Goal: Information Seeking & Learning: Check status

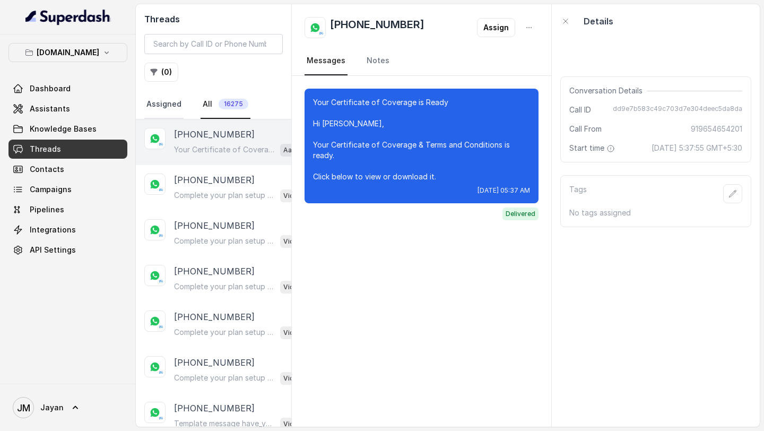
click at [167, 109] on link "Assigned" at bounding box center [163, 104] width 39 height 29
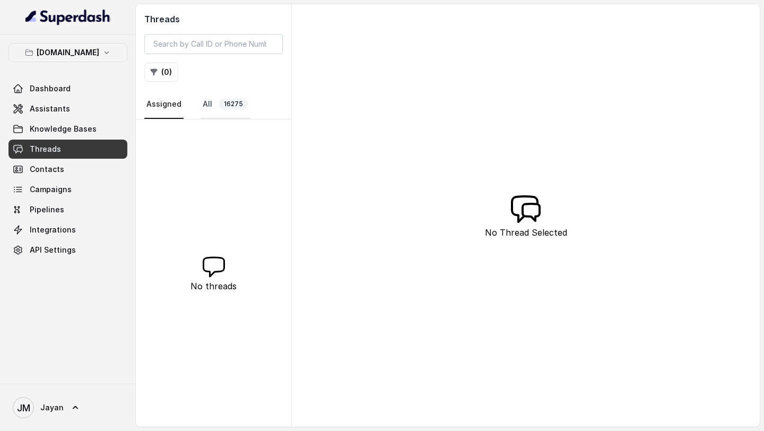
click at [212, 108] on link "All 16275" at bounding box center [226, 104] width 50 height 29
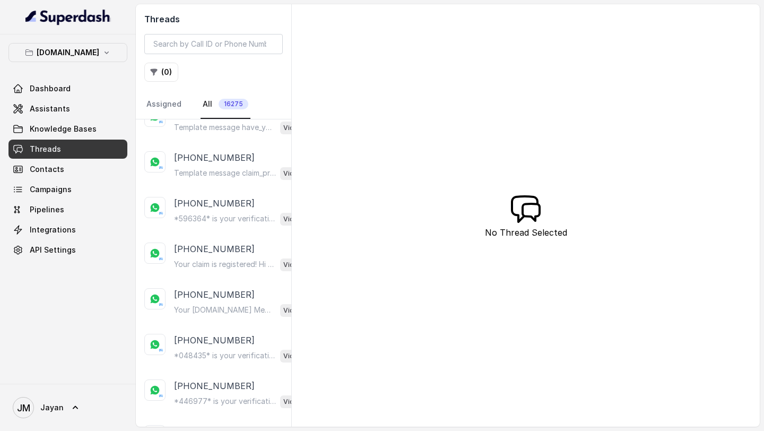
scroll to position [299, 0]
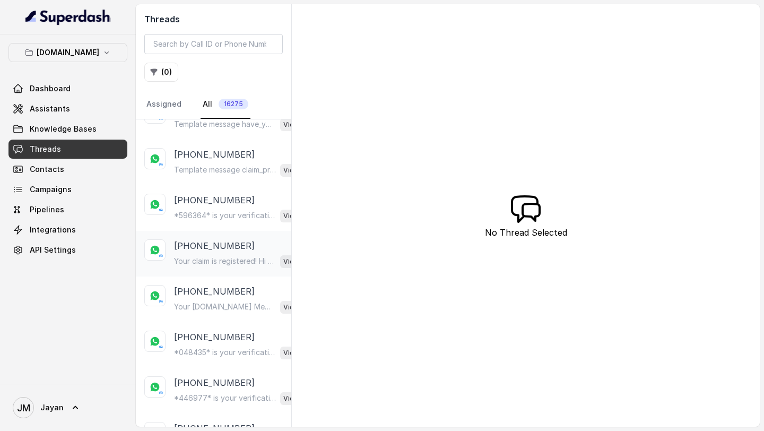
click at [221, 262] on p "Your claim is registered! Hi [PERSON_NAME] Your Claim has been registered. Trac…" at bounding box center [225, 261] width 102 height 11
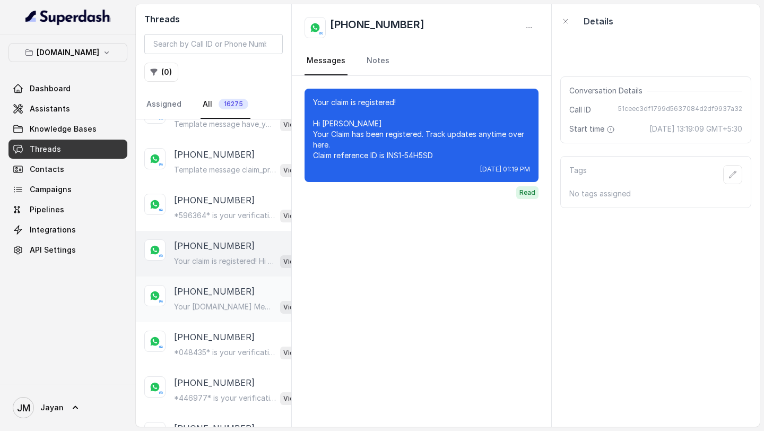
click at [224, 293] on p "[PHONE_NUMBER]" at bounding box center [214, 291] width 81 height 13
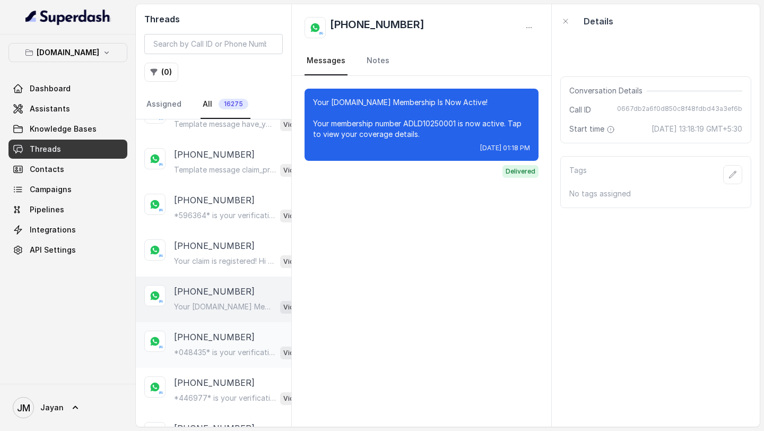
click at [230, 351] on p "*048435* is your verification code. For your security, do not share this code." at bounding box center [225, 352] width 102 height 11
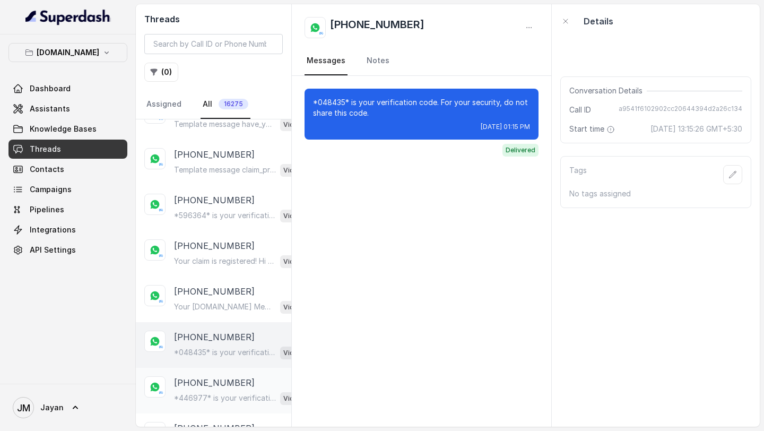
click at [238, 397] on p "*446977* is your verification code. For your security, do not share this code." at bounding box center [225, 398] width 102 height 11
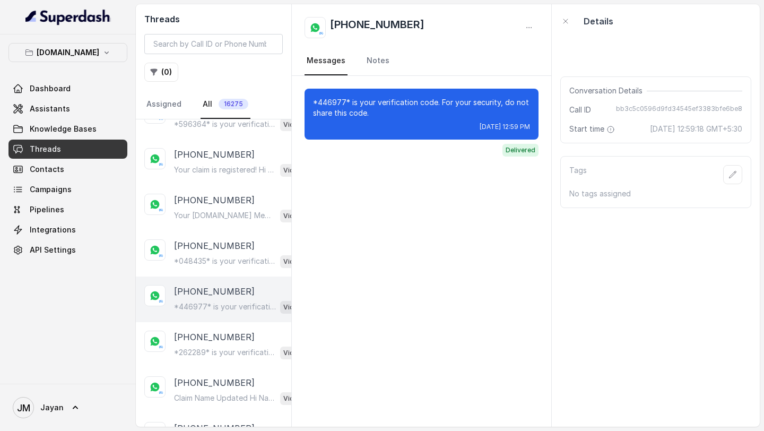
scroll to position [393, 0]
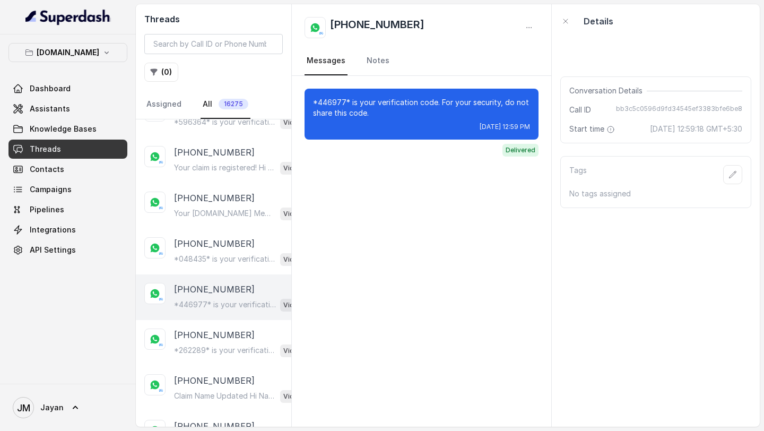
click at [238, 397] on div "Claim Name Updated Hi Name, your claim status has been updated to ClaimStatus. …" at bounding box center [239, 396] width 130 height 14
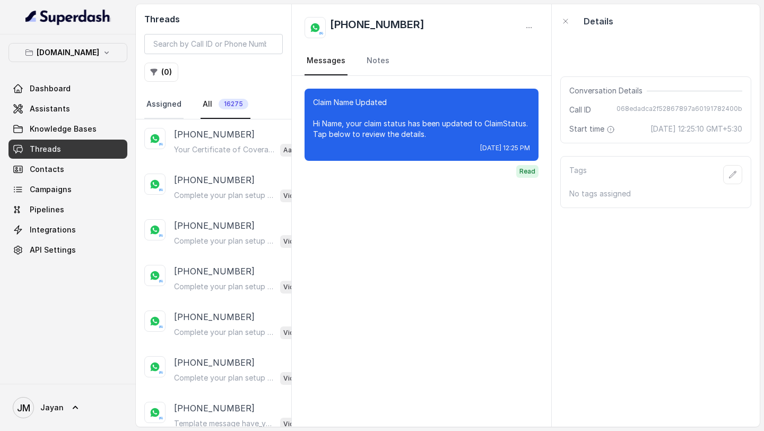
click at [154, 106] on link "Assigned" at bounding box center [163, 104] width 39 height 29
